Goal: Check status: Check status

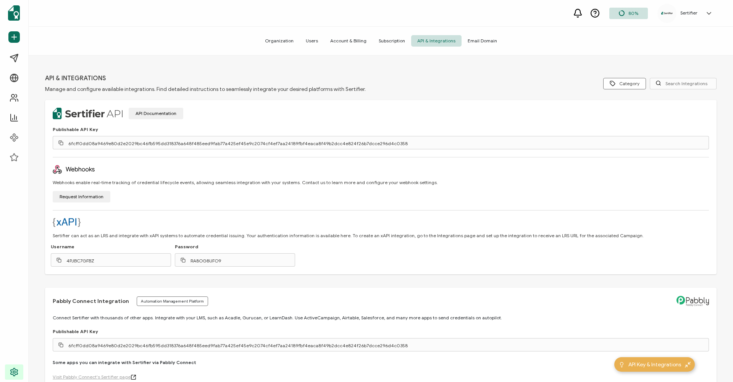
scroll to position [398, 0]
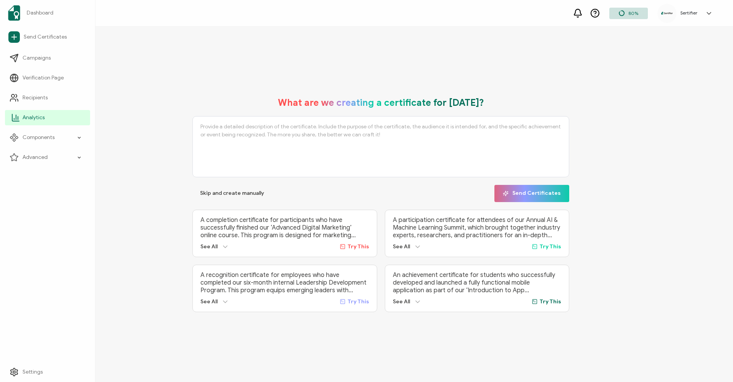
click at [28, 113] on link "Analytics" at bounding box center [47, 117] width 85 height 15
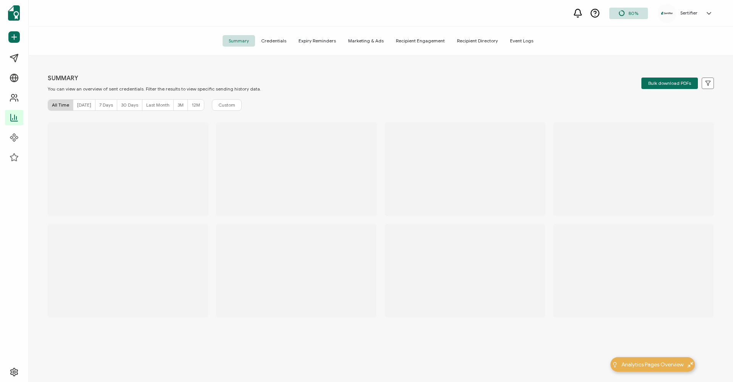
click at [279, 44] on span "Credentials" at bounding box center [273, 40] width 37 height 11
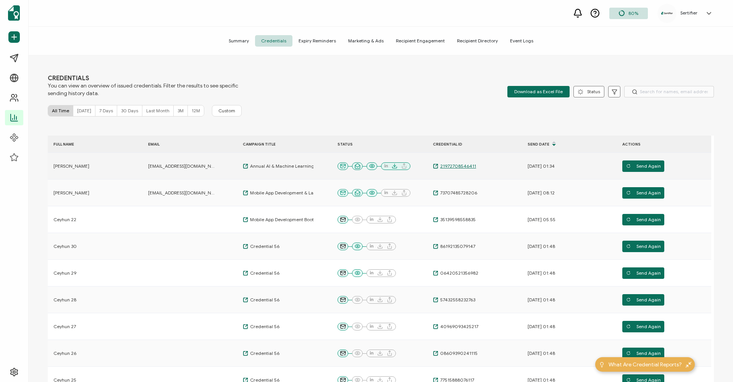
click at [458, 165] on span "21972708546411" at bounding box center [457, 166] width 38 height 6
